Goal: Task Accomplishment & Management: Manage account settings

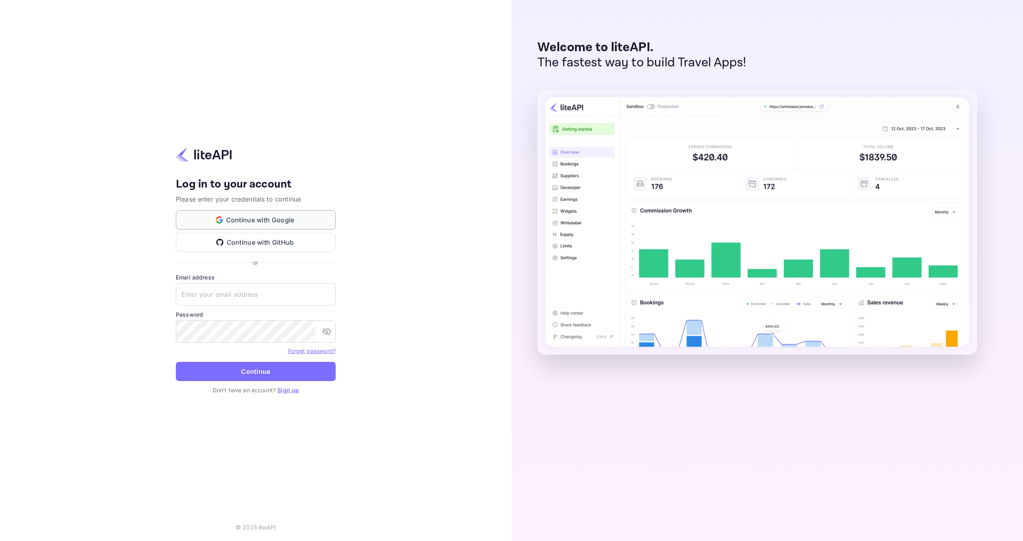
click at [282, 217] on button "Continue with Google" at bounding box center [256, 219] width 160 height 19
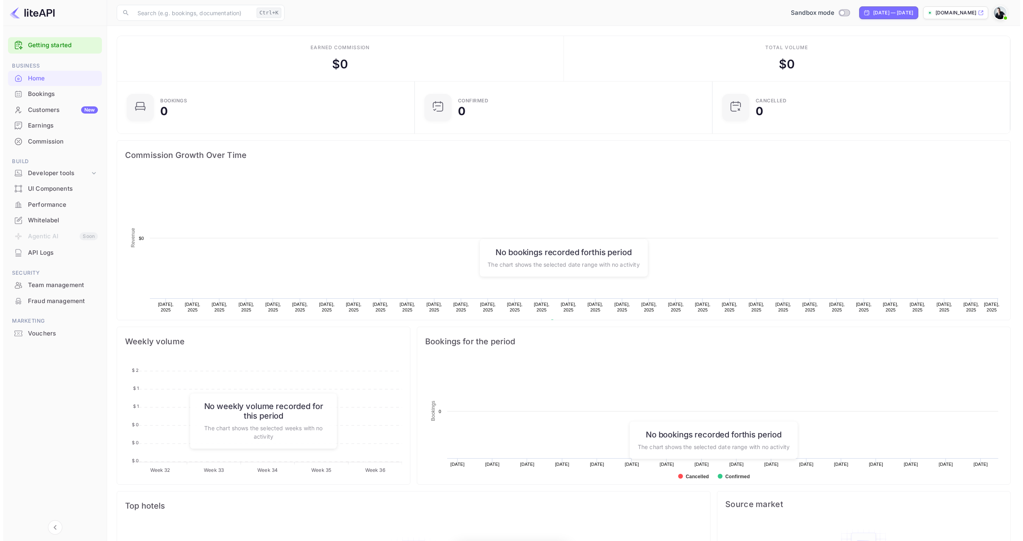
scroll to position [124, 287]
click at [979, 14] on icon at bounding box center [978, 13] width 6 height 6
click at [52, 219] on div "Whitelabel" at bounding box center [60, 220] width 70 height 9
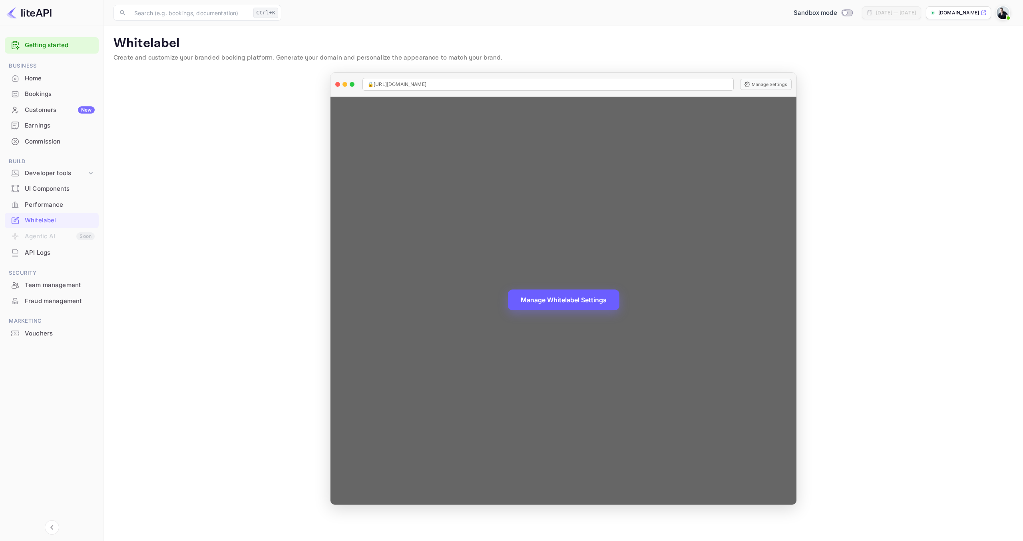
click at [575, 301] on button "Manage Whitelabel Settings" at bounding box center [564, 299] width 112 height 21
